Goal: Contribute content: Contribute content

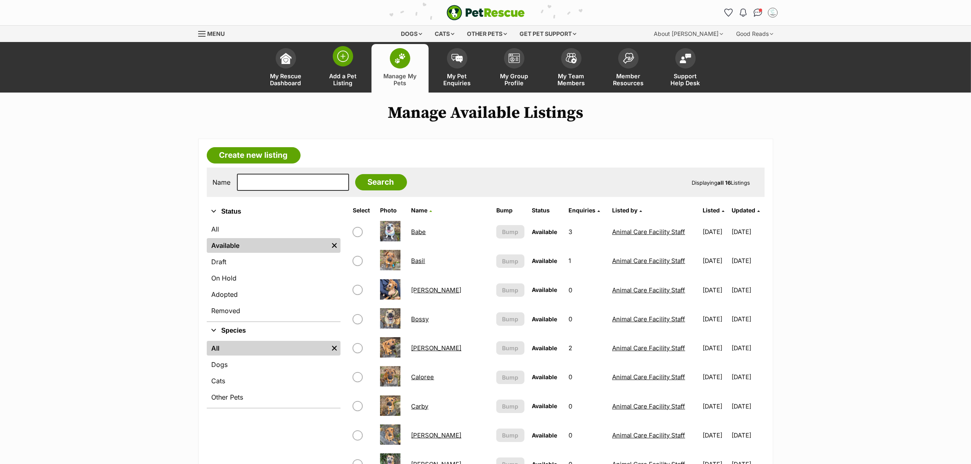
click at [343, 70] on link "Add a Pet Listing" at bounding box center [342, 68] width 57 height 49
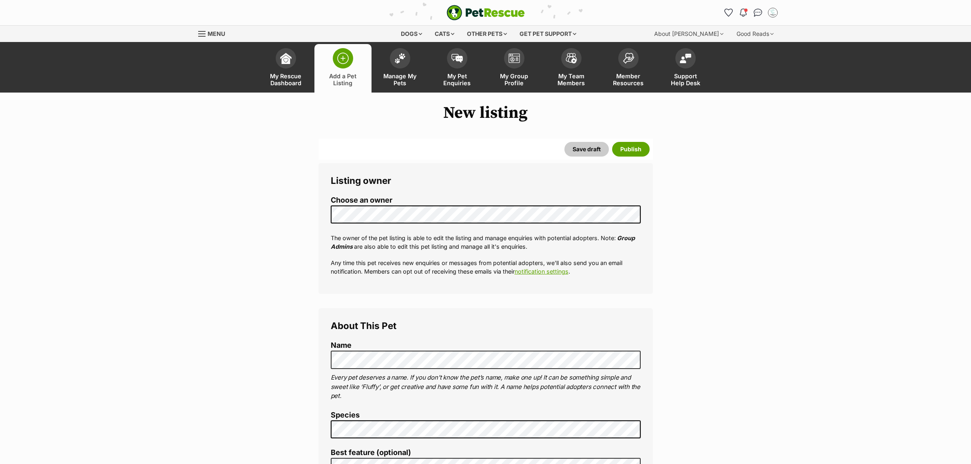
select select
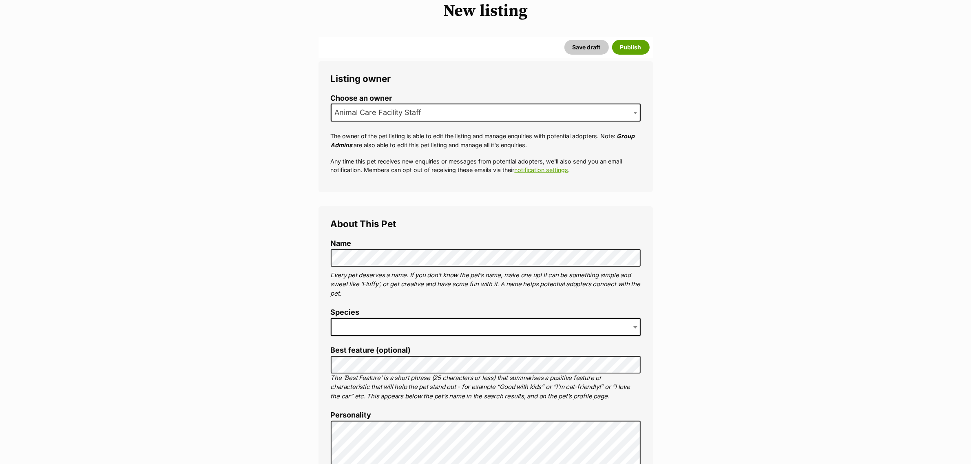
click at [373, 327] on span at bounding box center [486, 327] width 310 height 18
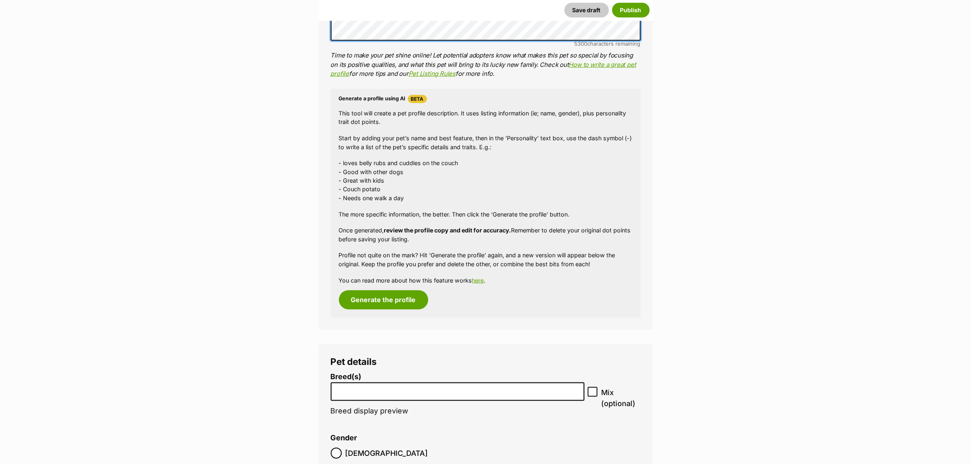
scroll to position [986, 0]
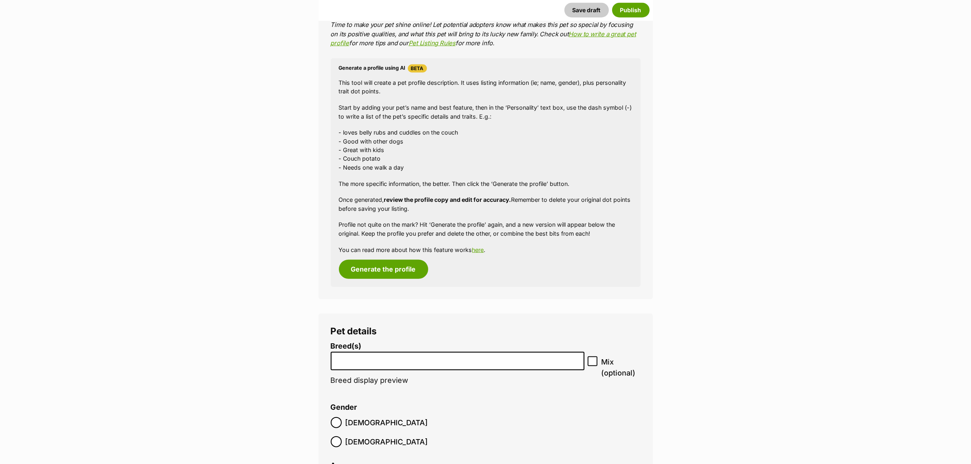
click at [385, 363] on input "search" at bounding box center [458, 359] width 248 height 9
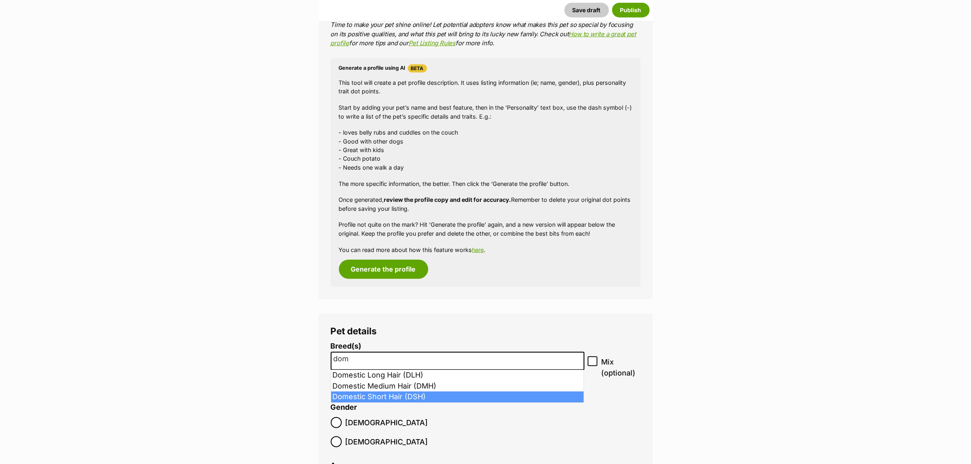
type input "dom"
select select "252102"
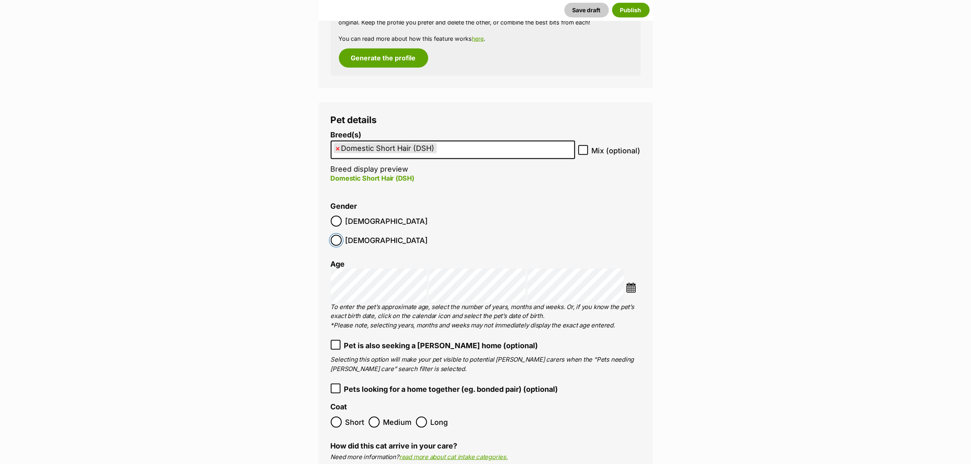
scroll to position [1241, 0]
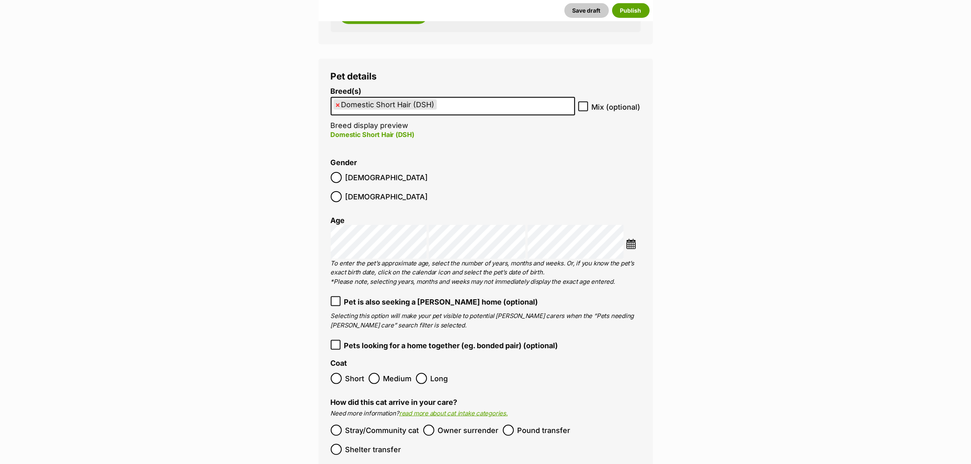
click at [632, 239] on img at bounding box center [631, 244] width 10 height 10
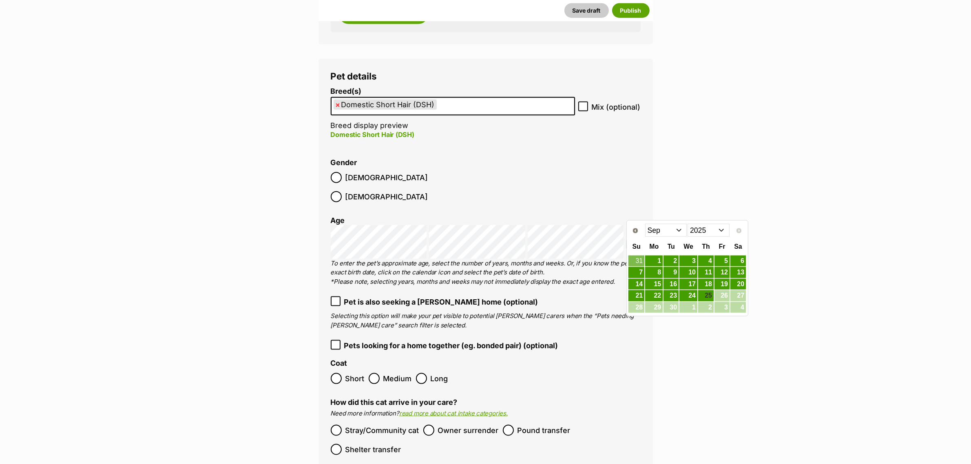
click at [670, 228] on select "Jan Feb Mar Apr May Jun Jul Aug Sep" at bounding box center [666, 230] width 42 height 13
click at [705, 276] on link "6" at bounding box center [705, 273] width 15 height 10
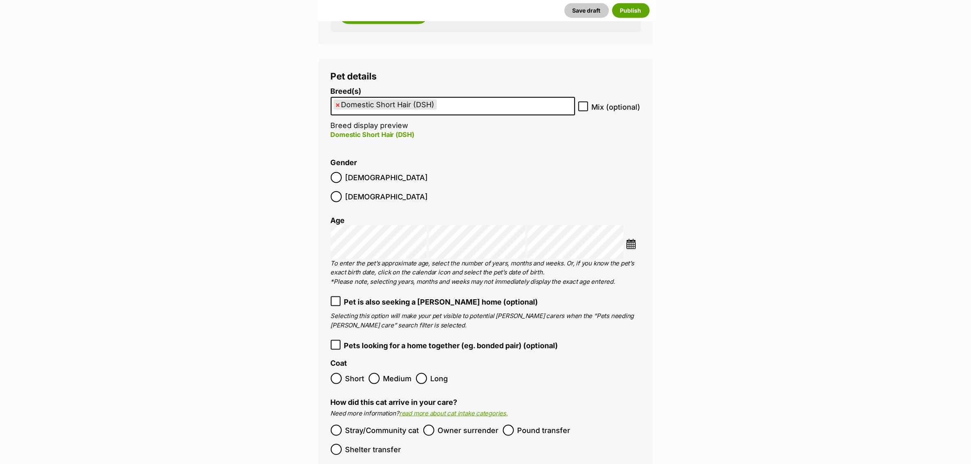
click at [631, 239] on img at bounding box center [631, 244] width 10 height 10
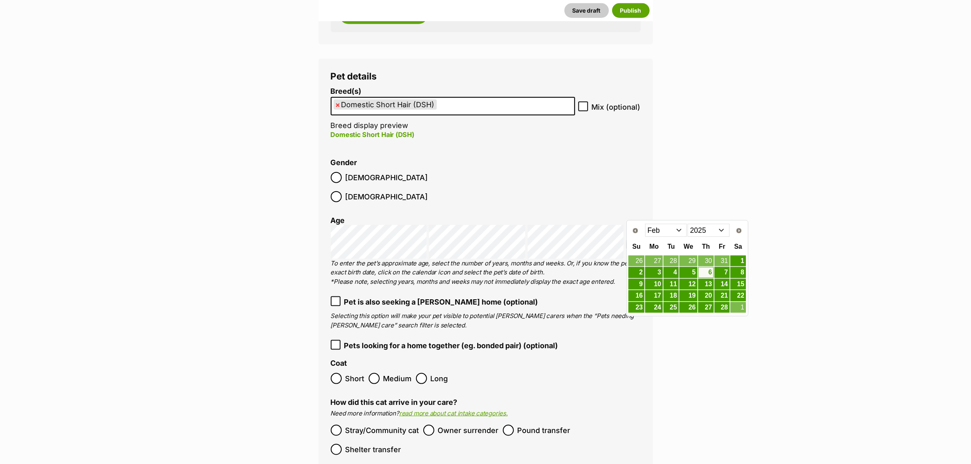
click at [704, 228] on select "2015 2016 2017 2018 2019 2020 2021 2022 2023 2024 2025" at bounding box center [709, 230] width 42 height 13
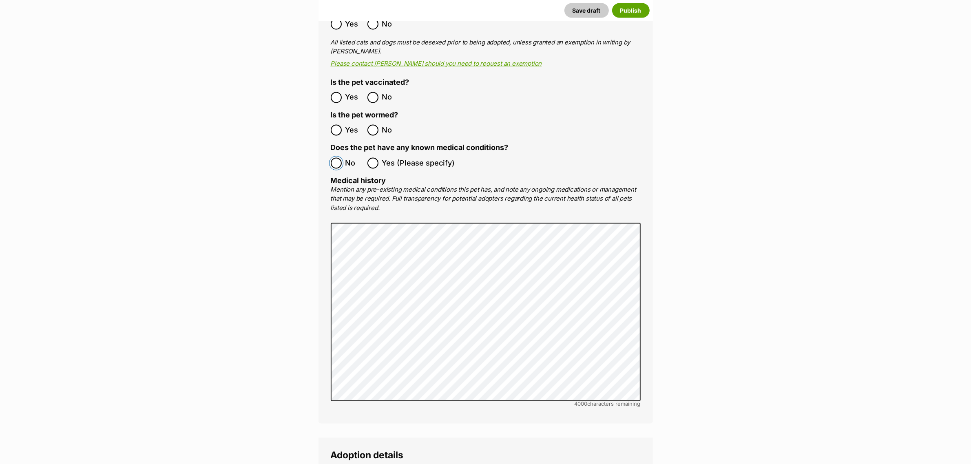
scroll to position [1904, 0]
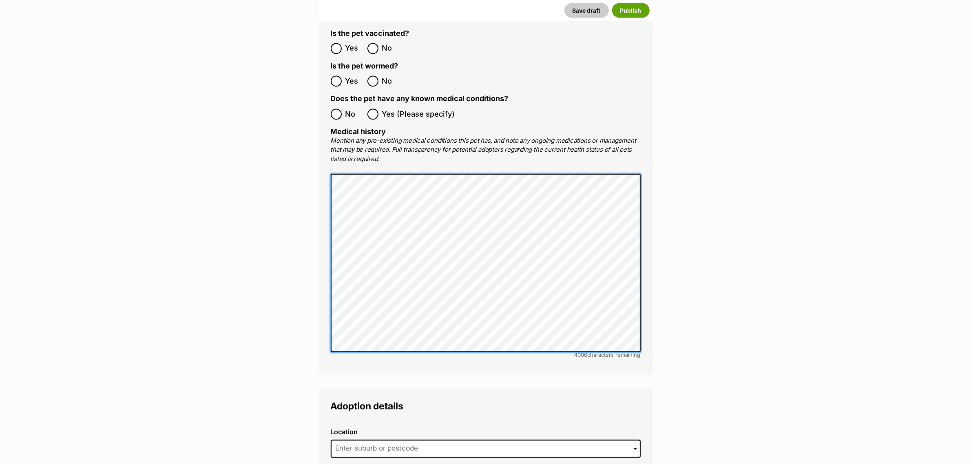
click at [329, 170] on div "Medical All listed pets must be vet checked and up to date with vaccinations, f…" at bounding box center [486, 136] width 334 height 476
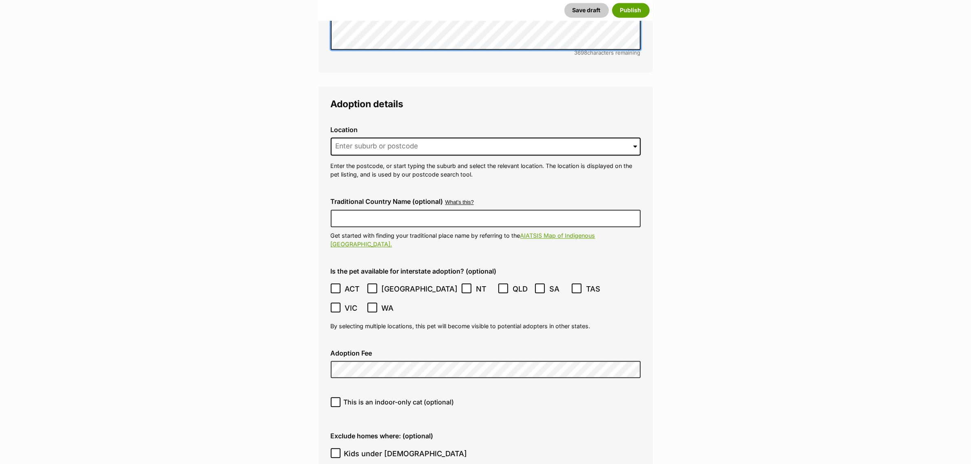
scroll to position [2210, 0]
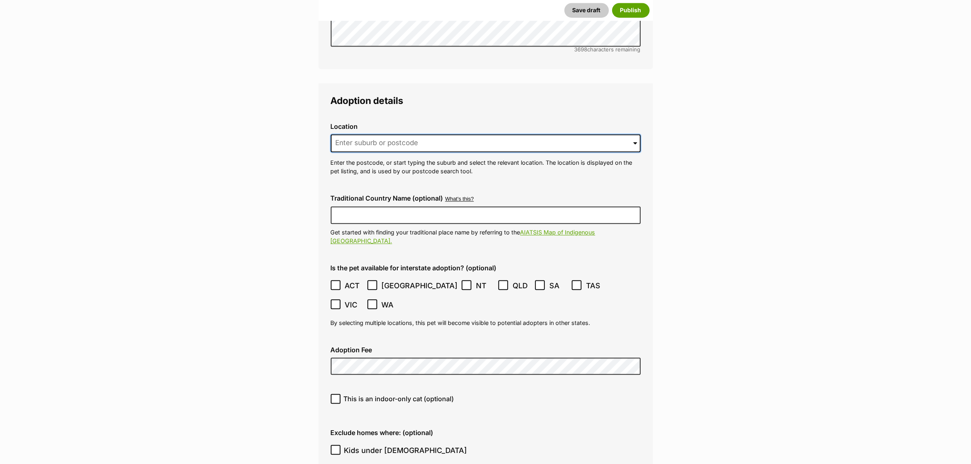
click at [411, 134] on input at bounding box center [486, 143] width 310 height 18
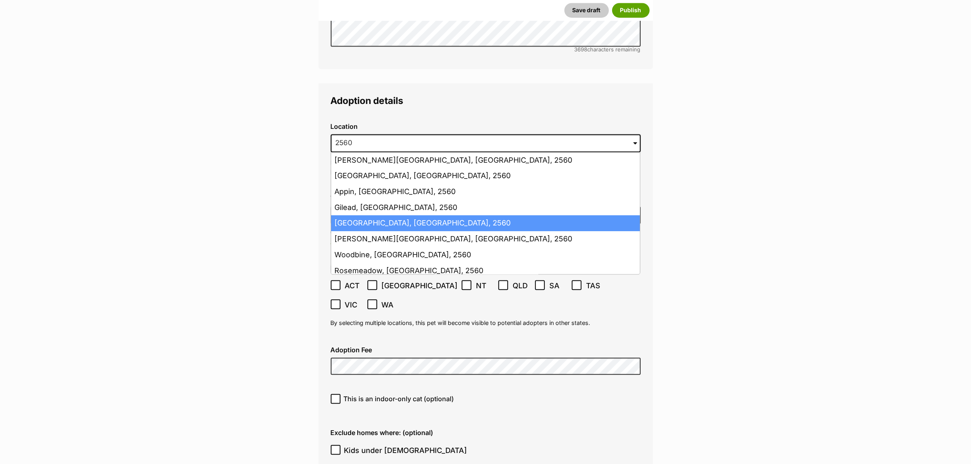
click at [390, 215] on li "Campbelltown, New South Wales, 2560" at bounding box center [485, 223] width 309 height 16
type input "Campbelltown, New South Wales, 2560"
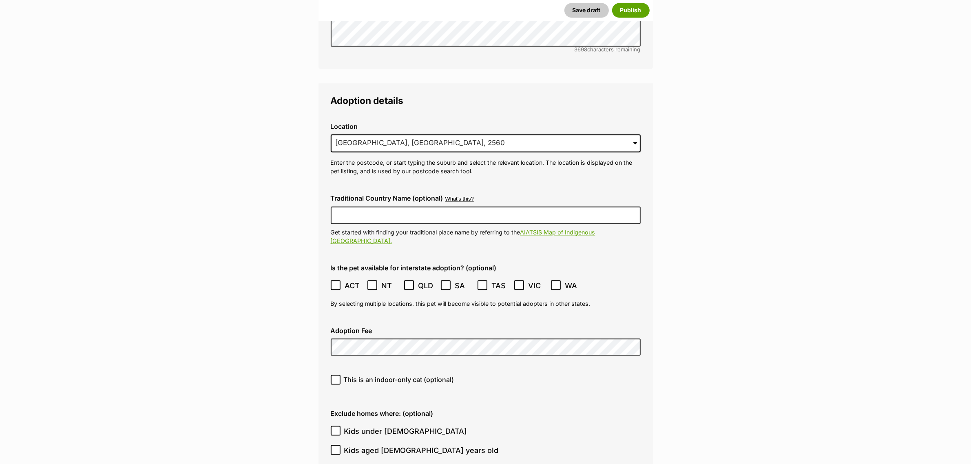
click at [387, 195] on div "Traditional Country Name (optional) What's this? We recognise that Australia al…" at bounding box center [485, 220] width 323 height 64
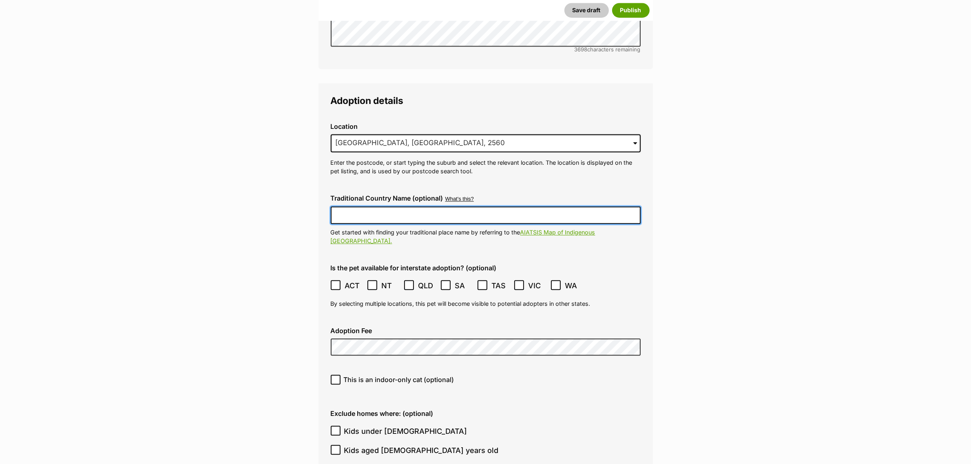
click at [383, 206] on input "Traditional Country Name (optional)" at bounding box center [486, 214] width 310 height 17
type input "Dharawal"
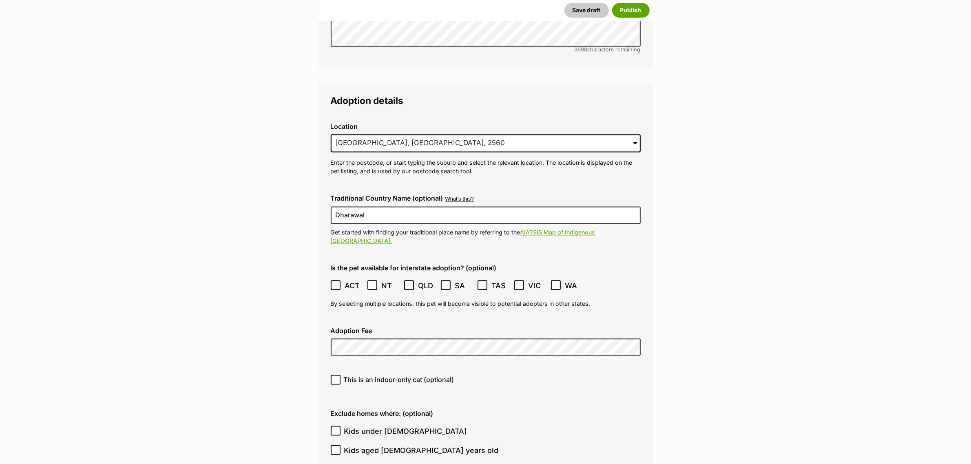
click at [334, 282] on icon at bounding box center [336, 285] width 6 height 6
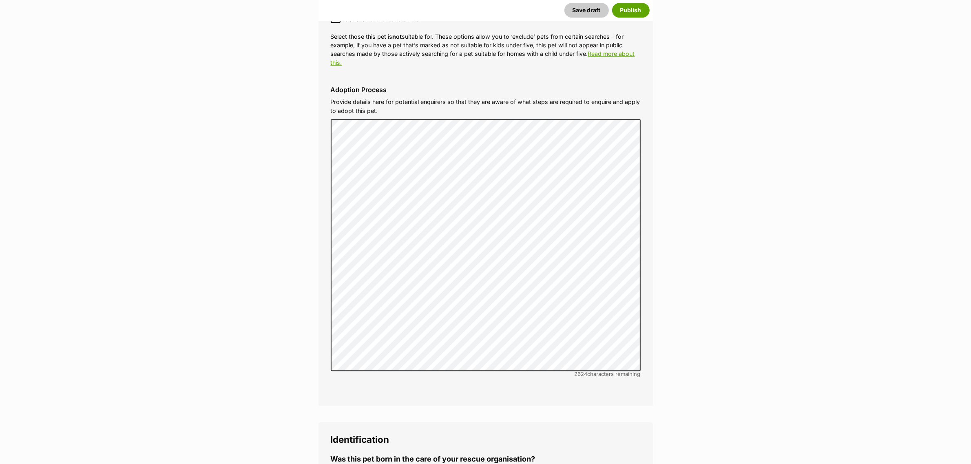
scroll to position [2822, 0]
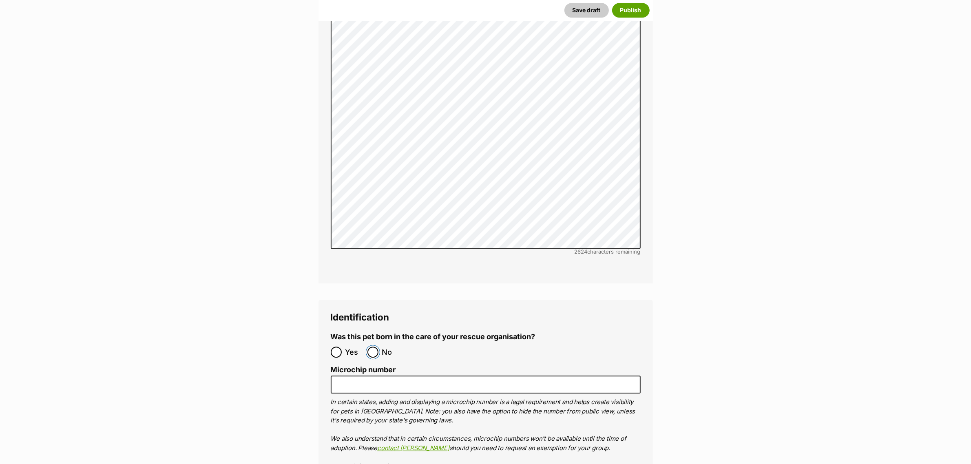
click at [376, 347] on input "No" at bounding box center [372, 352] width 11 height 11
radio input "true"
click at [631, 11] on button "Publish" at bounding box center [631, 10] width 38 height 15
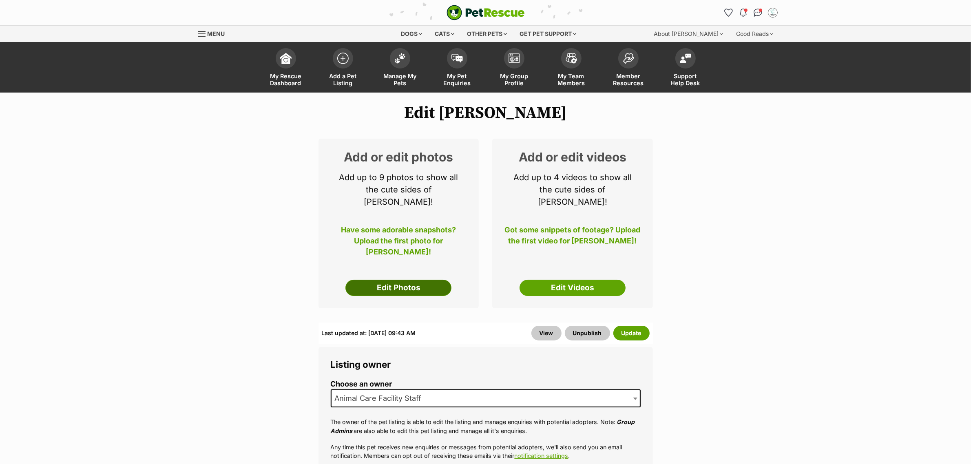
click at [412, 280] on link "Edit Photos" at bounding box center [398, 288] width 106 height 16
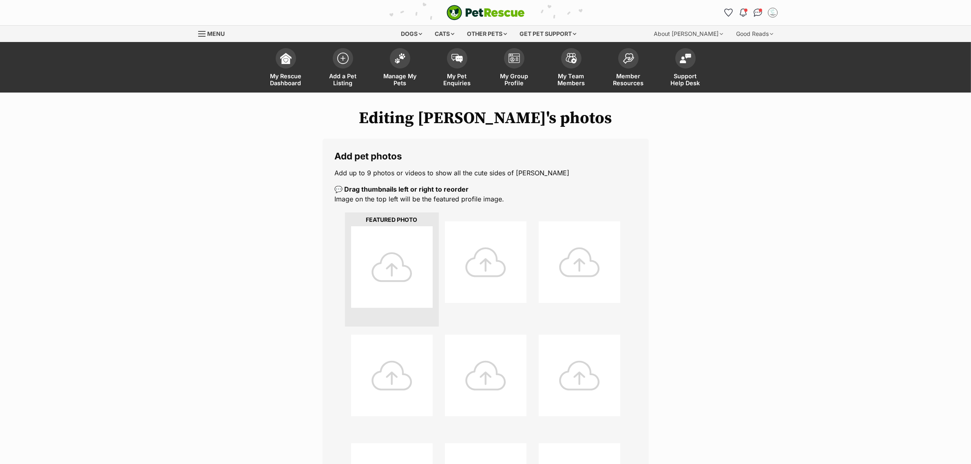
click at [419, 265] on div at bounding box center [392, 267] width 82 height 82
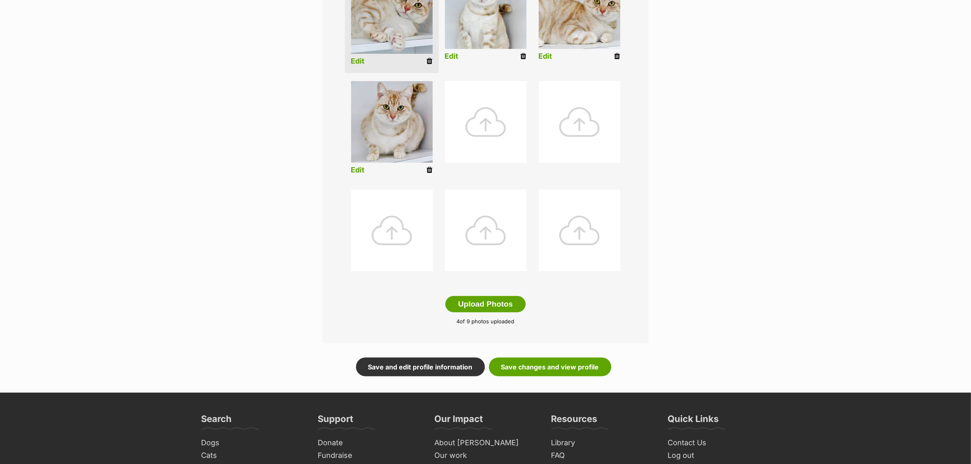
scroll to position [255, 0]
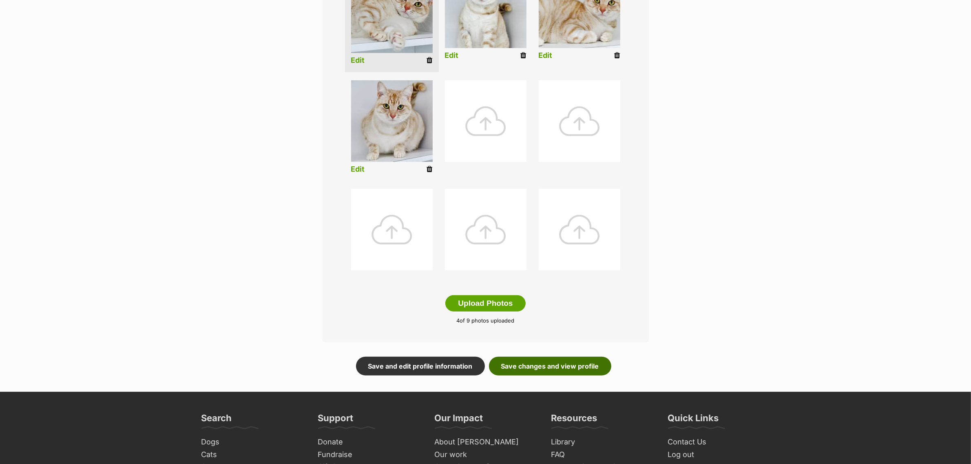
click at [545, 361] on link "Save changes and view profile" at bounding box center [550, 366] width 122 height 19
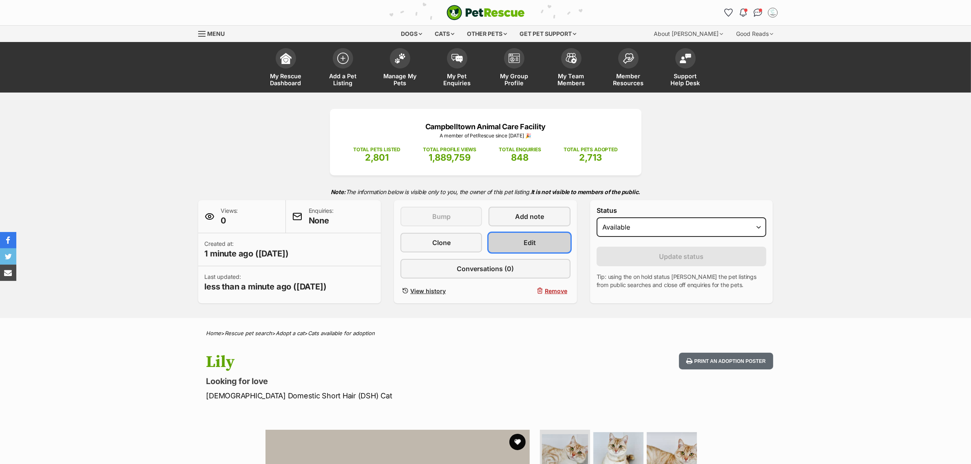
click at [538, 247] on link "Edit" at bounding box center [530, 243] width 82 height 20
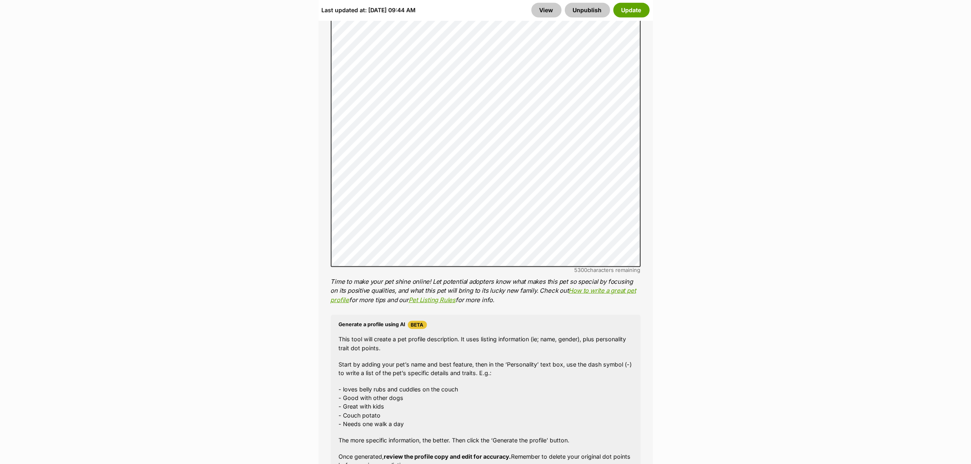
scroll to position [918, 0]
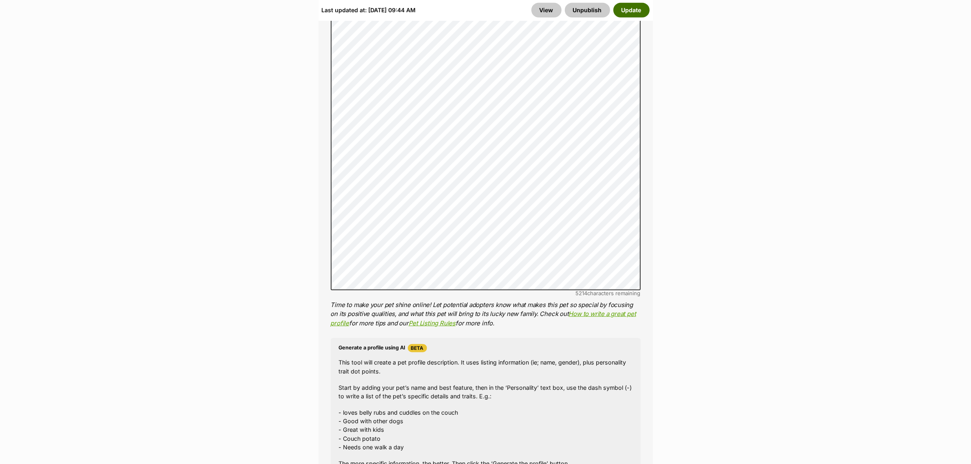
click at [633, 3] on button "Update" at bounding box center [631, 10] width 36 height 15
